Goal: Communication & Community: Participate in discussion

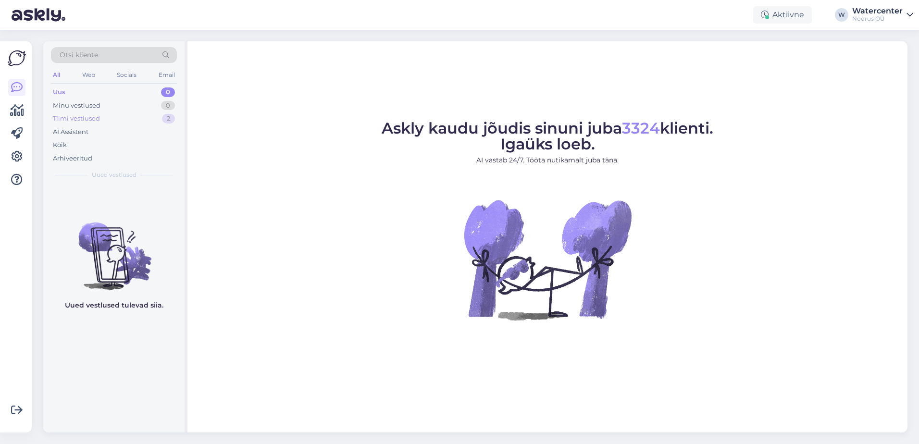
click at [105, 123] on div "Tiimi vestlused 2" at bounding box center [114, 118] width 126 height 13
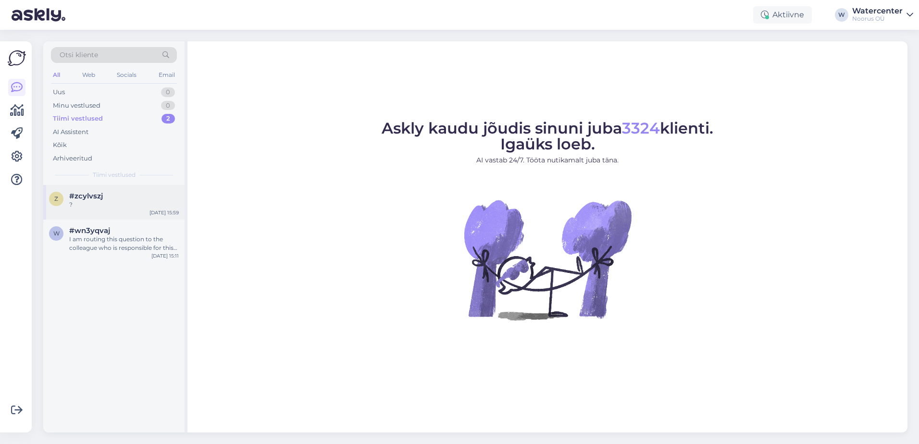
click at [131, 200] on div "#zcylvszj" at bounding box center [124, 196] width 110 height 9
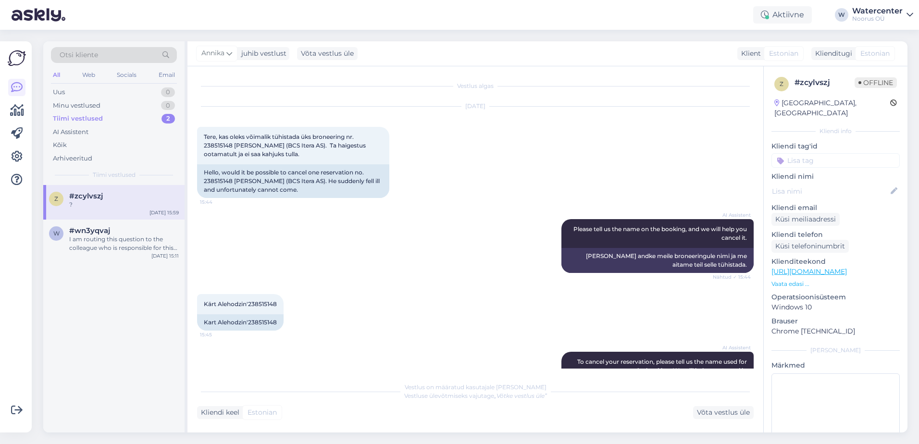
scroll to position [262, 0]
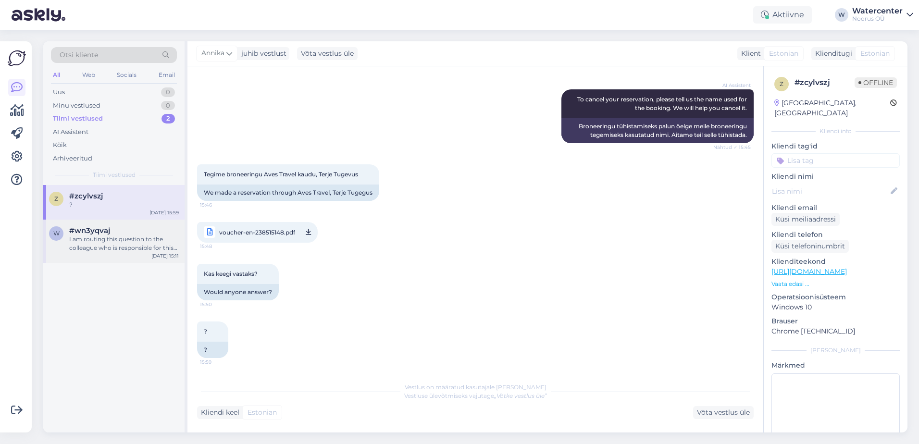
click at [131, 239] on div "I am routing this question to the colleague who is responsible for this topic. …" at bounding box center [124, 243] width 110 height 17
